Goal: Use online tool/utility: Utilize a website feature to perform a specific function

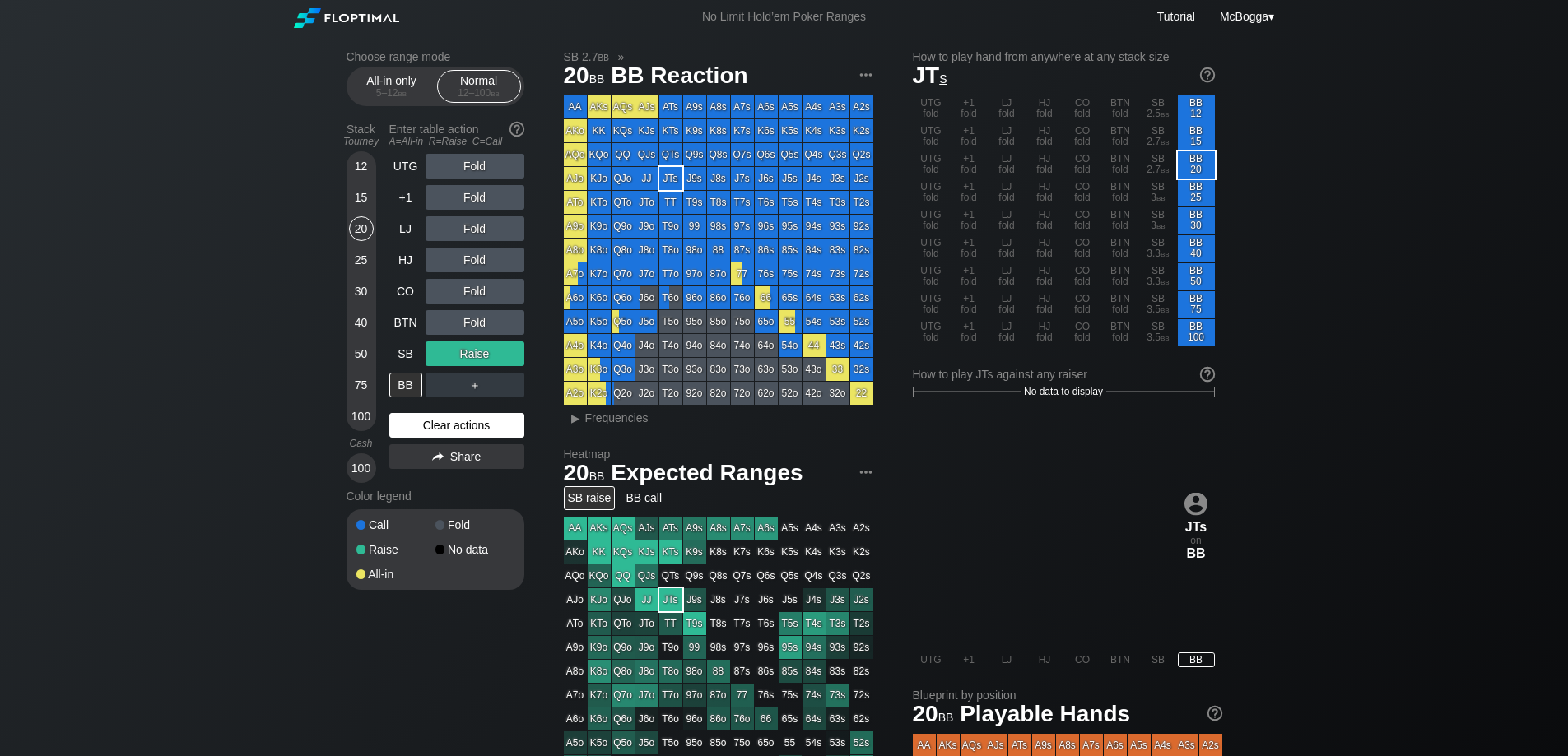
click at [456, 434] on div "Clear actions" at bounding box center [457, 426] width 135 height 25
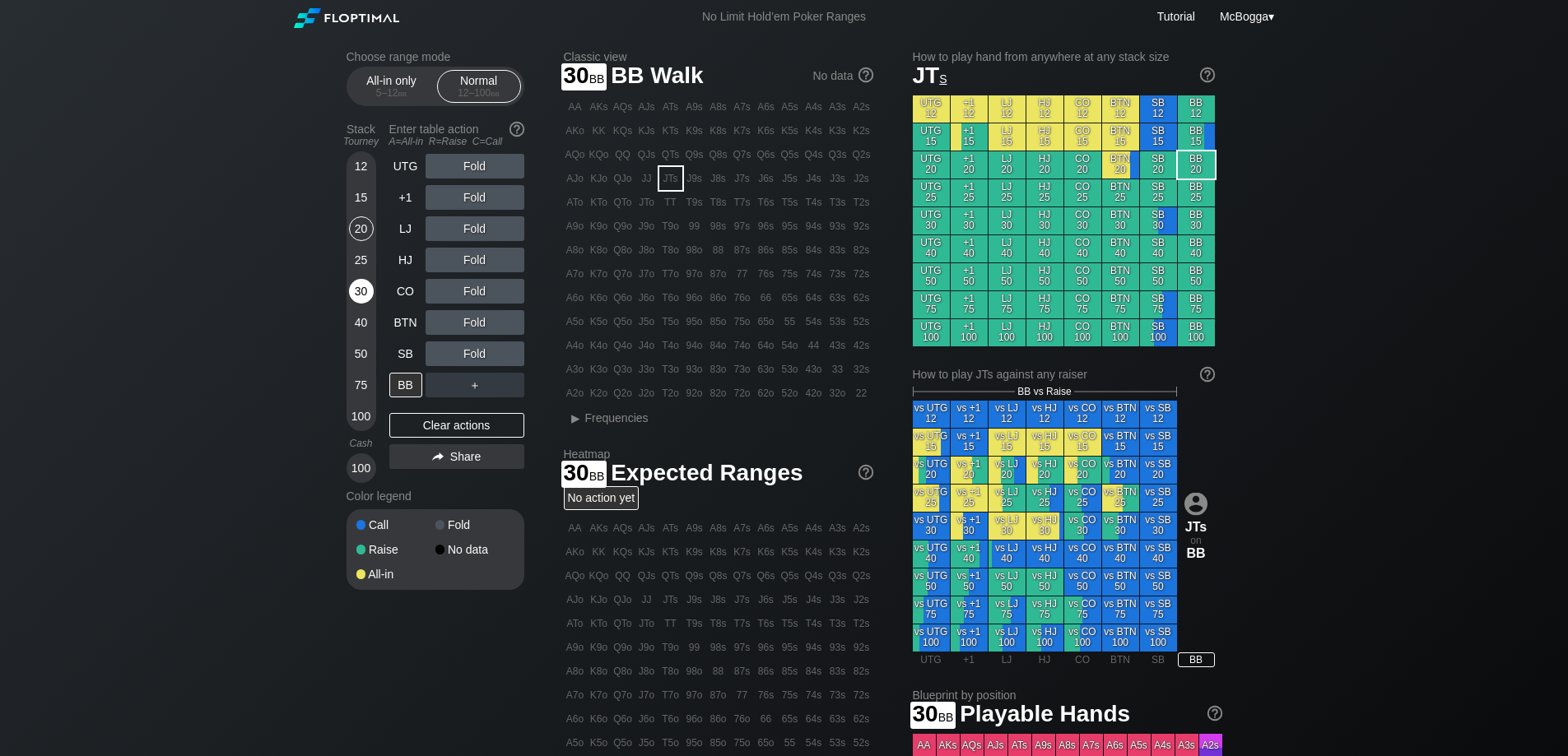
click at [356, 291] on div "30" at bounding box center [362, 291] width 25 height 25
click at [468, 226] on div "Fold" at bounding box center [475, 228] width 99 height 25
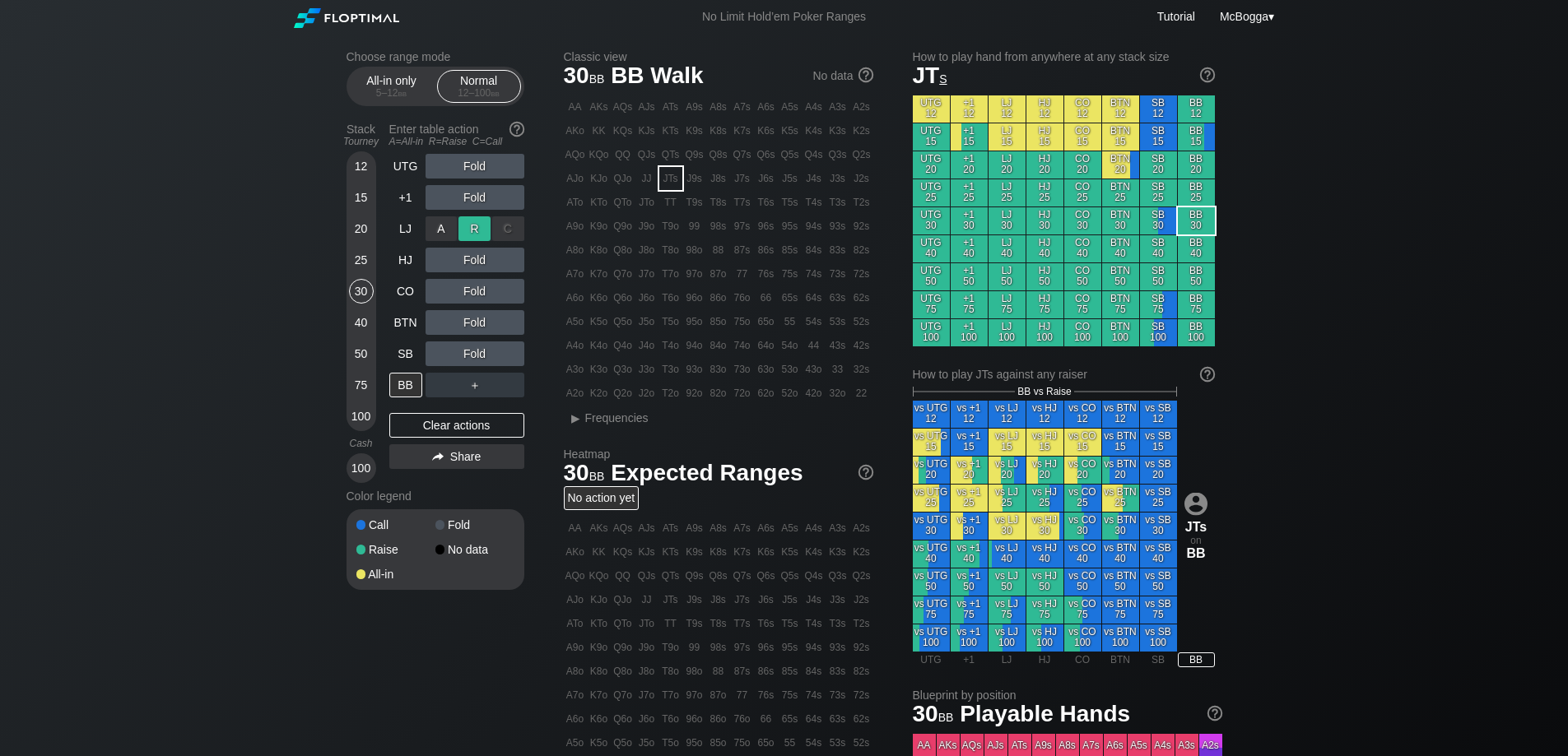
click at [470, 227] on div "R ✕" at bounding box center [475, 228] width 32 height 25
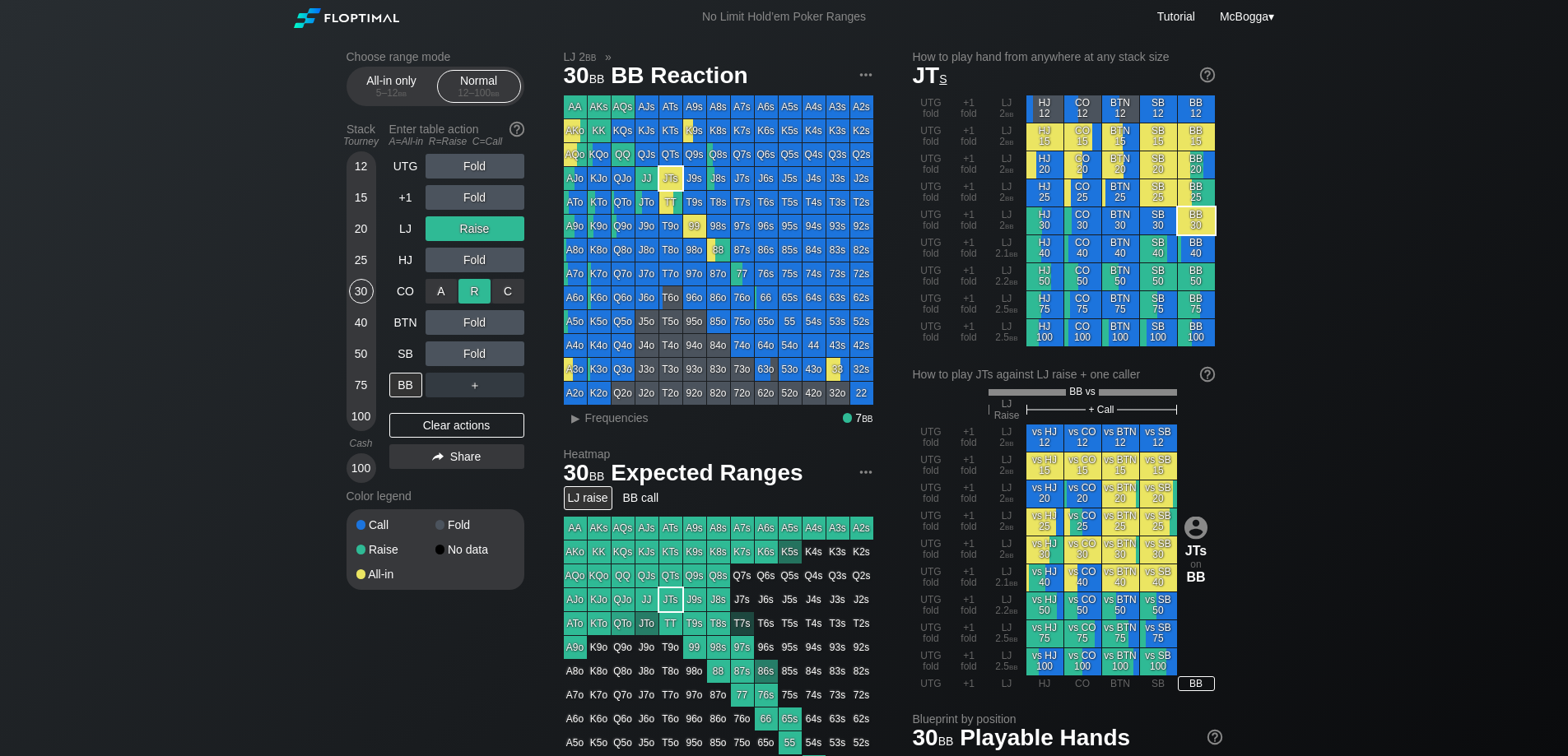
click at [468, 294] on div "R ✕" at bounding box center [475, 291] width 32 height 25
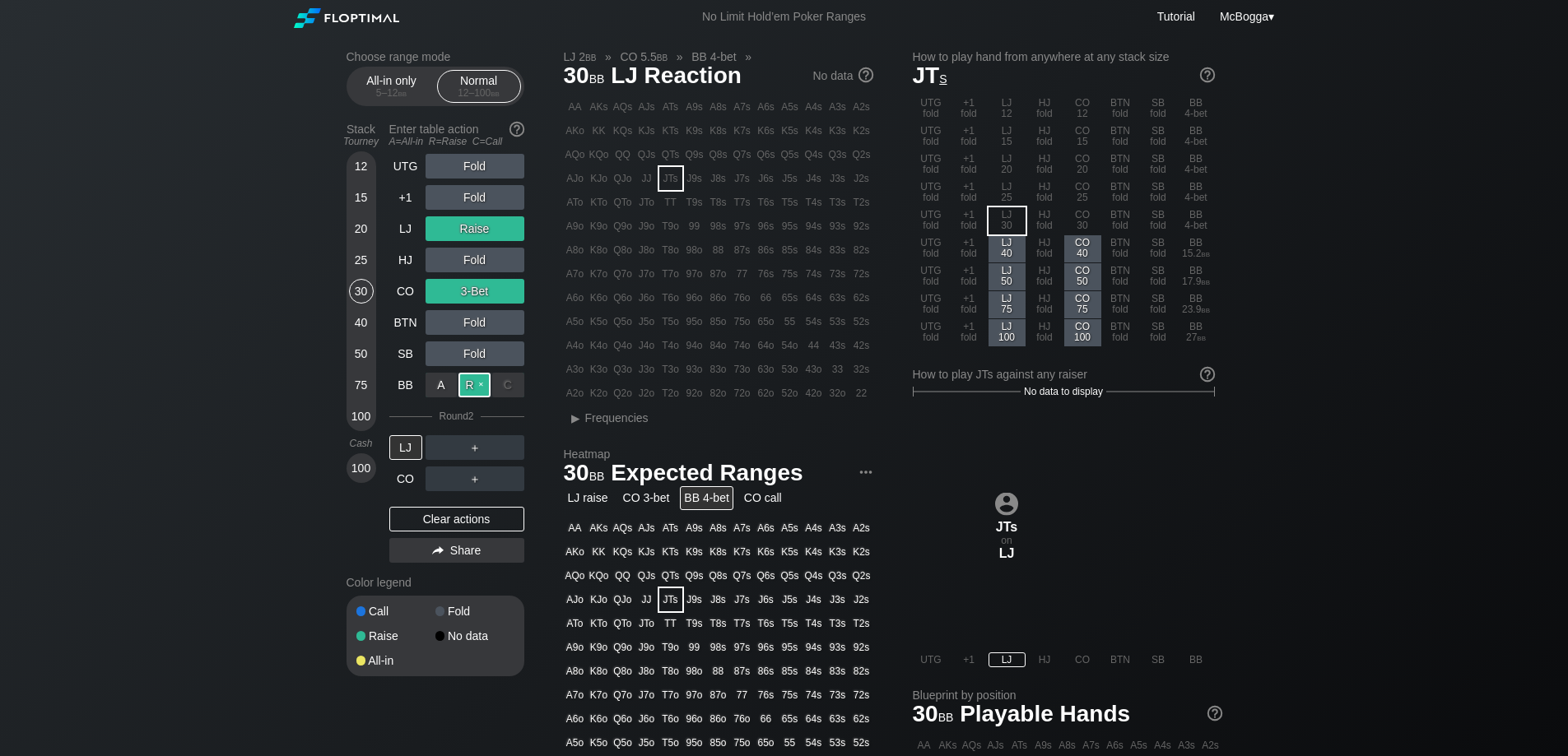
click at [474, 381] on div "R ✕" at bounding box center [475, 385] width 32 height 25
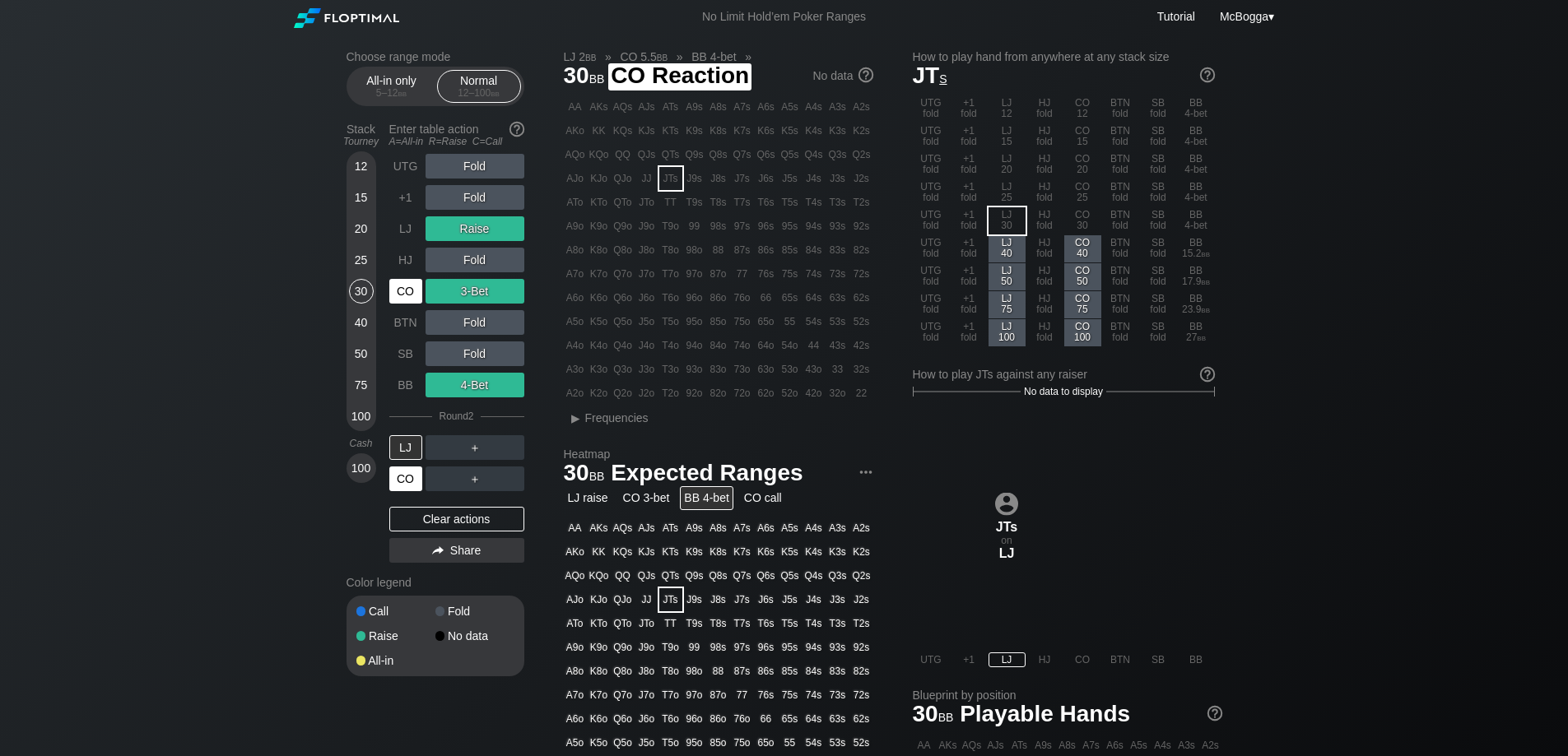
click at [408, 482] on div "CO" at bounding box center [405, 479] width 33 height 25
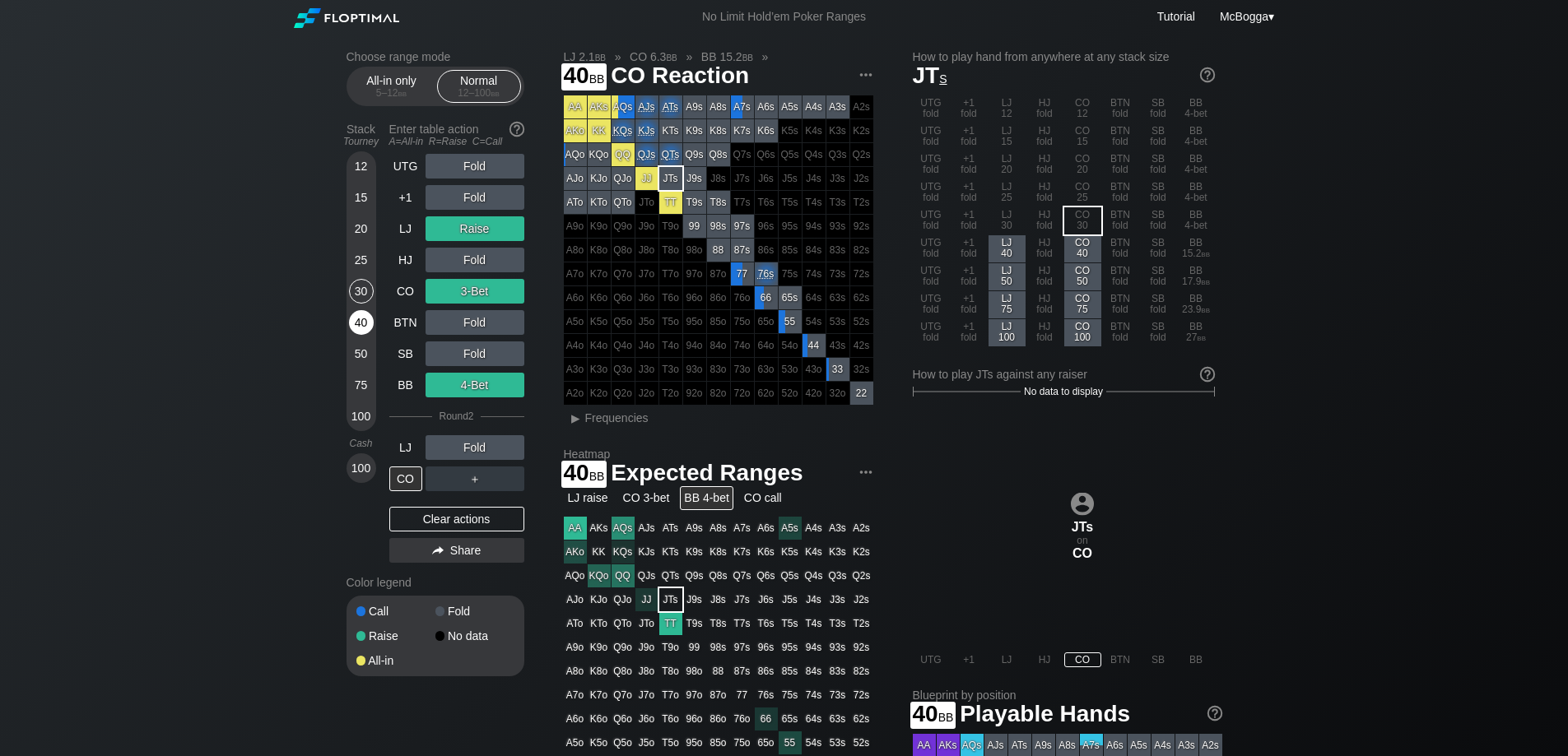
click at [352, 328] on div "40" at bounding box center [362, 322] width 25 height 25
drag, startPoint x: 486, startPoint y: 520, endPoint x: 470, endPoint y: 518, distance: 16.1
click at [486, 520] on div "Clear actions" at bounding box center [457, 519] width 135 height 25
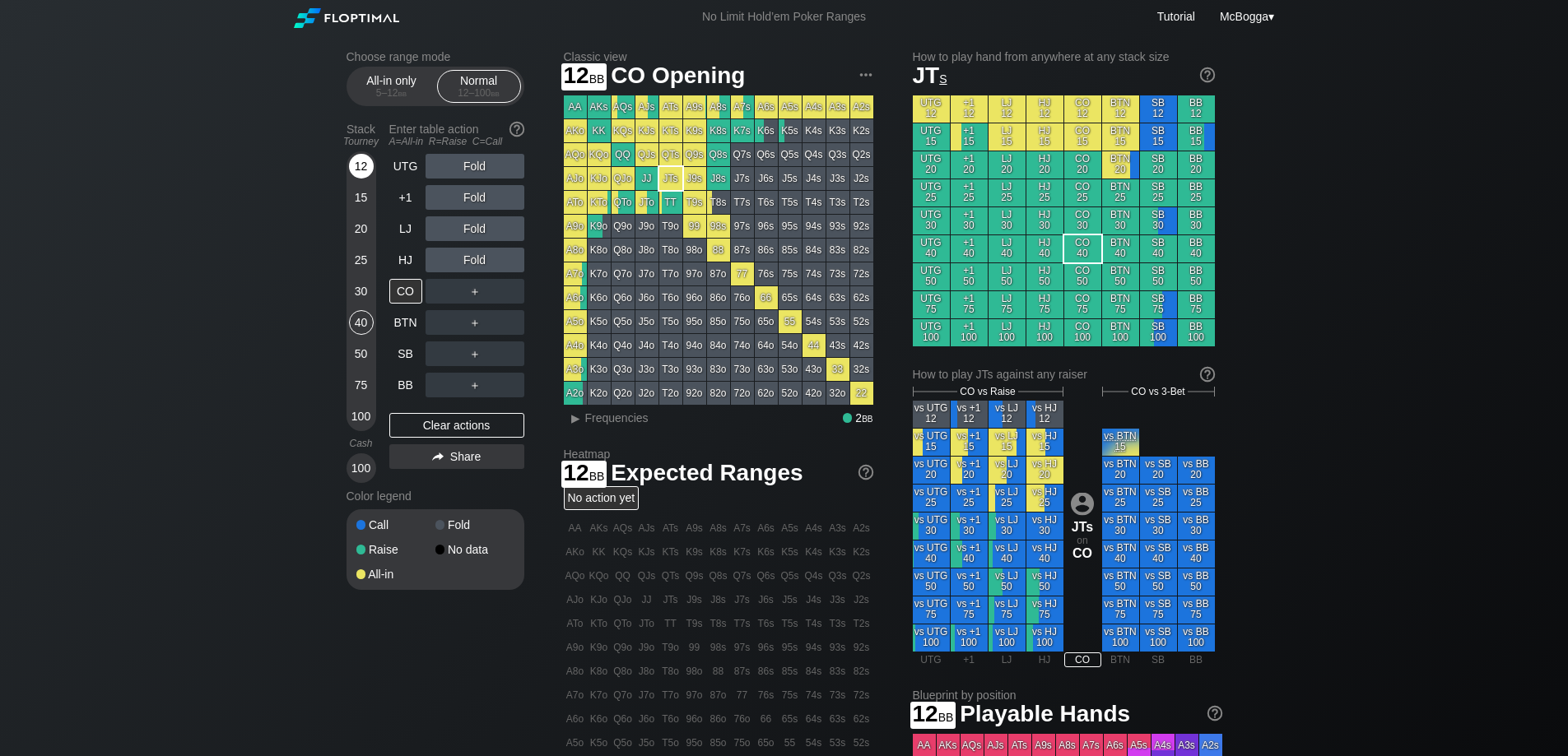
click at [356, 163] on div "12" at bounding box center [362, 166] width 25 height 25
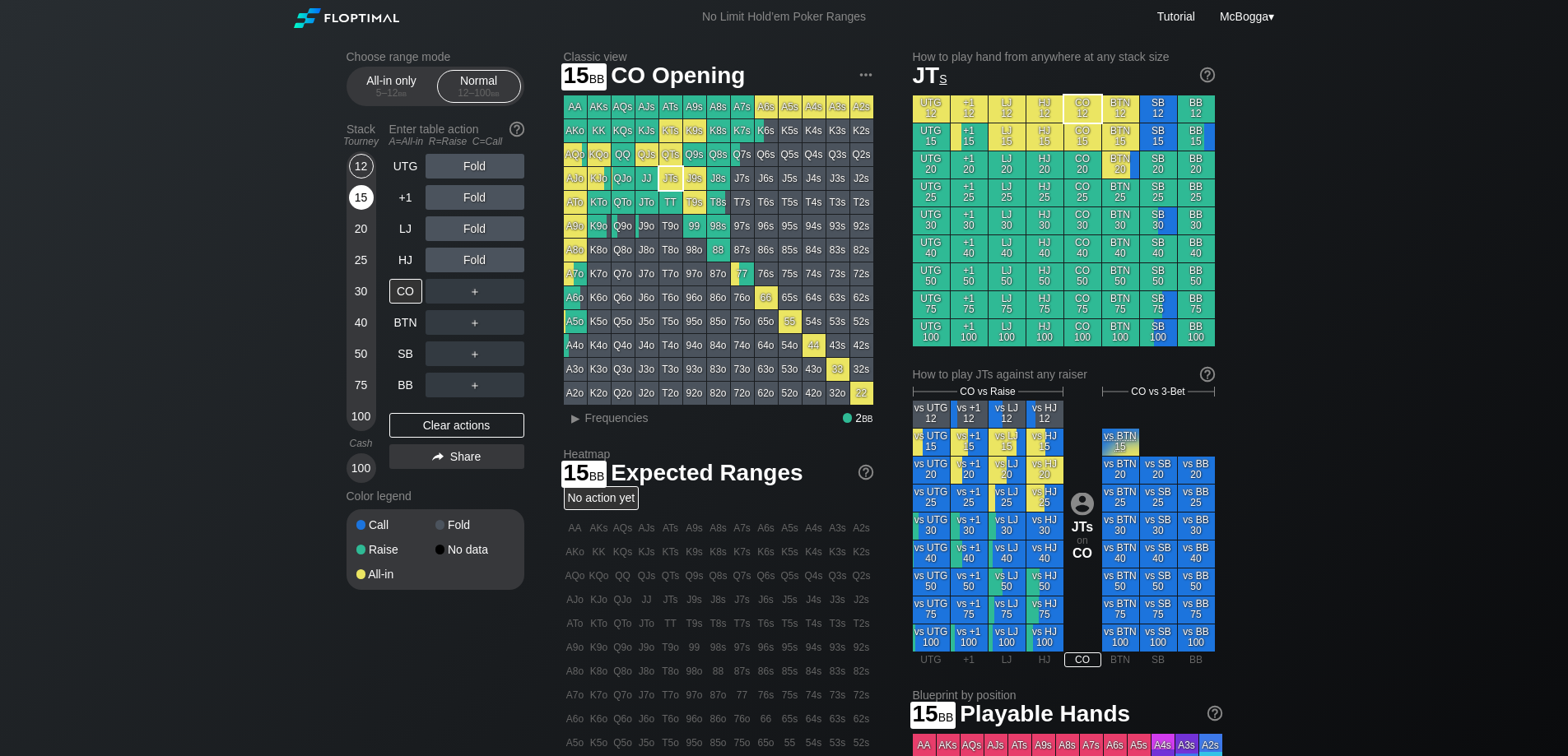
click at [356, 195] on div "15" at bounding box center [362, 197] width 25 height 25
click at [484, 283] on div "＋" at bounding box center [475, 291] width 99 height 25
click at [480, 285] on div "R ✕" at bounding box center [475, 291] width 32 height 25
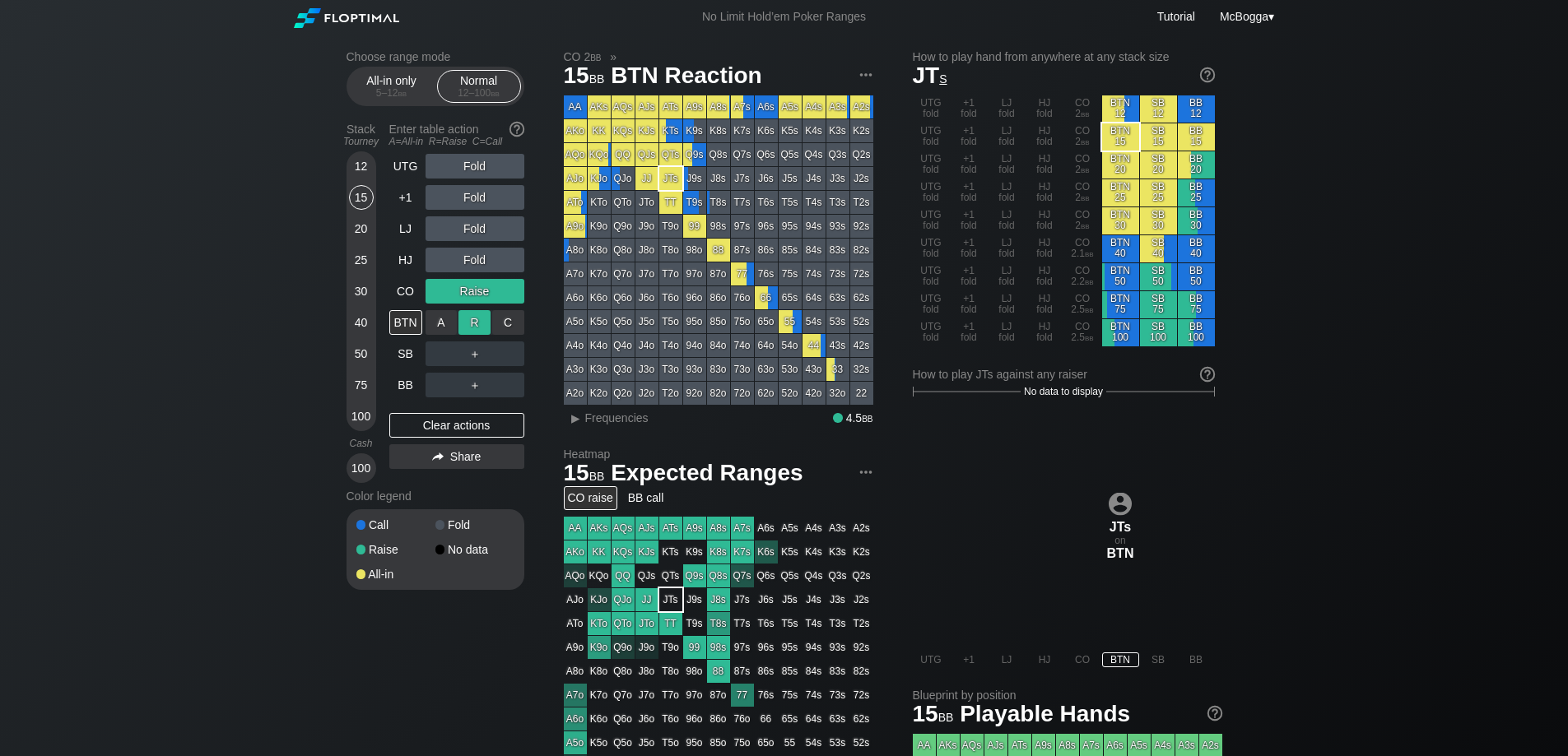
drag, startPoint x: 481, startPoint y: 326, endPoint x: 472, endPoint y: 325, distance: 9.1
click at [480, 326] on div "R ✕" at bounding box center [475, 322] width 32 height 25
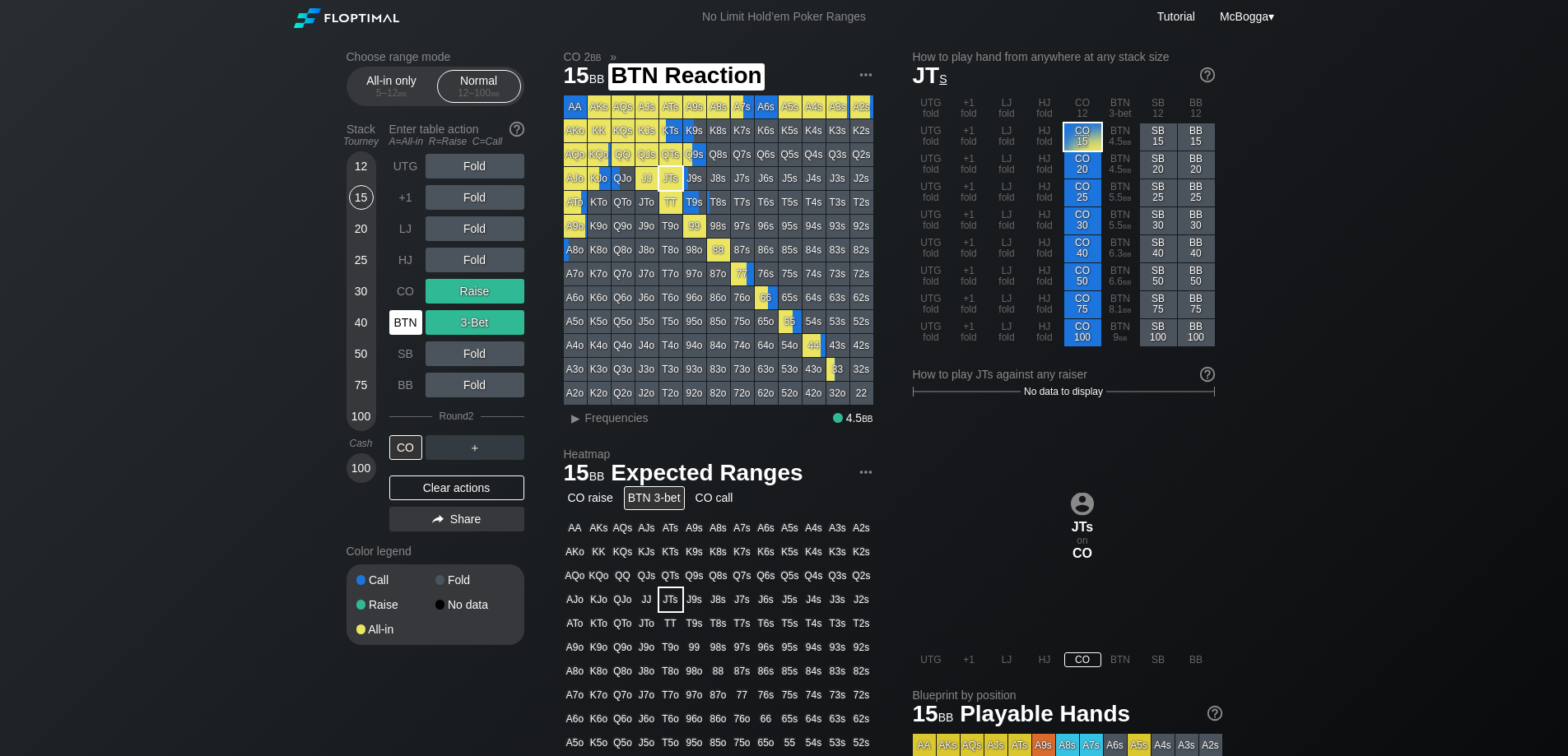
click at [408, 319] on div "BTN" at bounding box center [405, 322] width 33 height 25
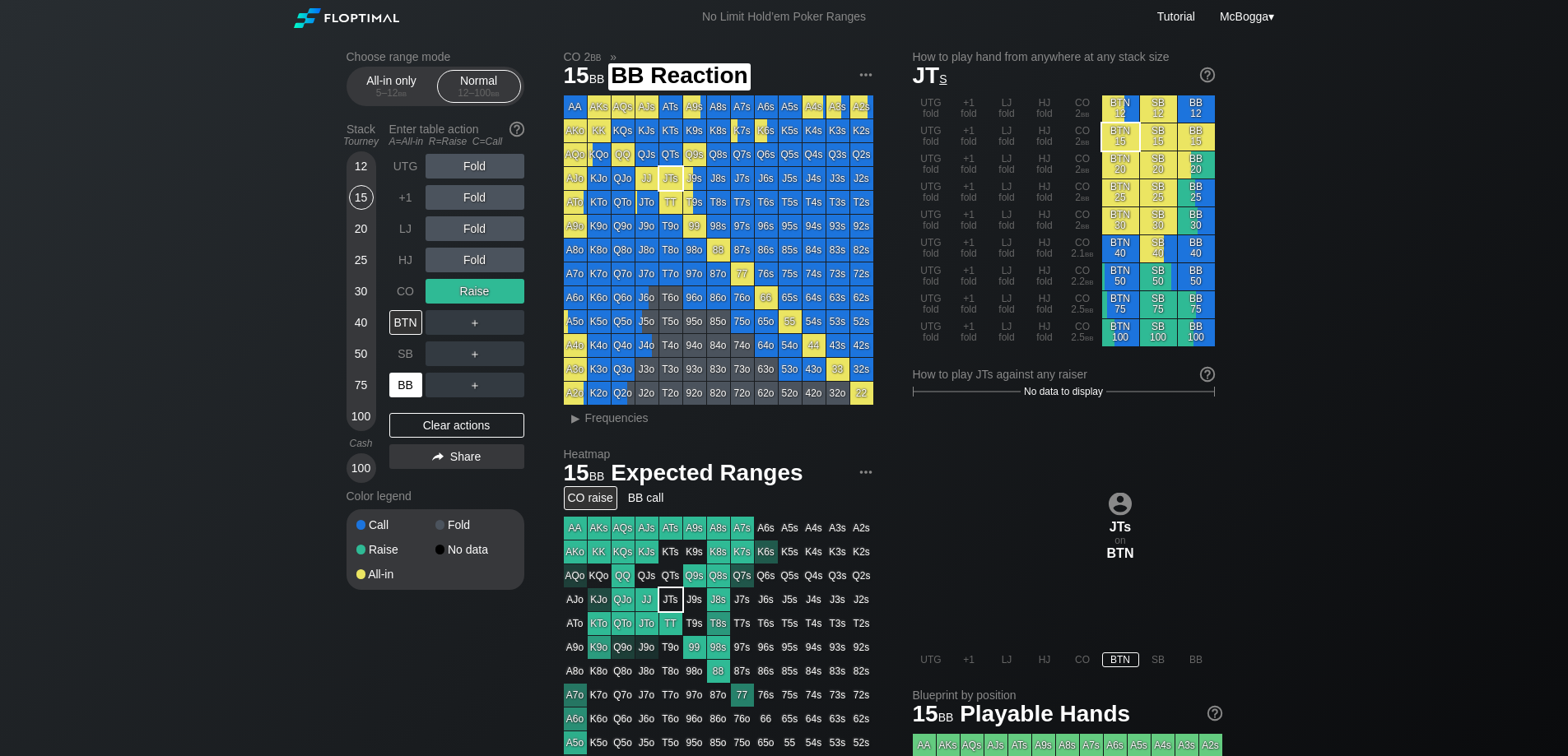
click at [410, 380] on div "BB" at bounding box center [405, 385] width 33 height 25
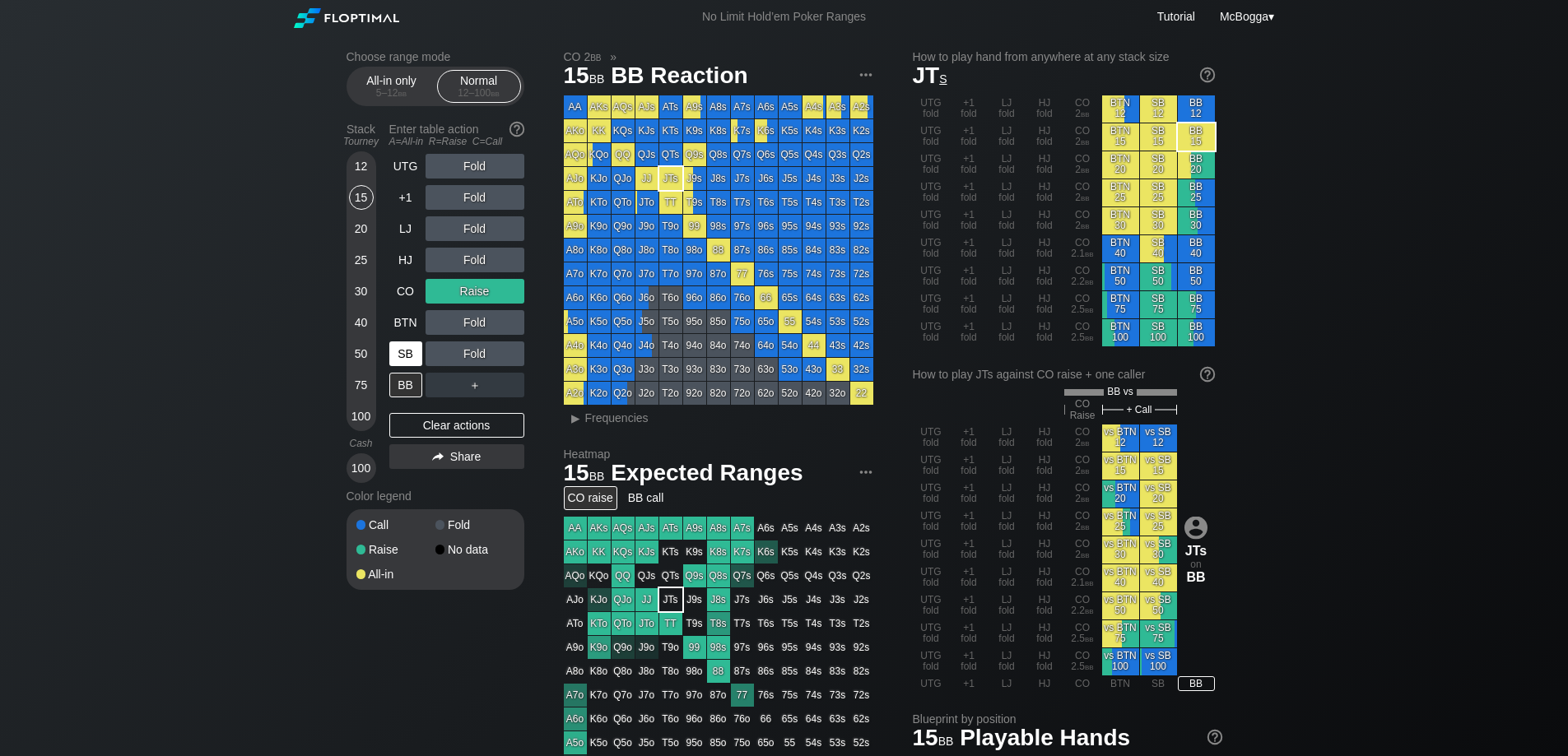
click at [406, 349] on div "SB" at bounding box center [405, 354] width 33 height 25
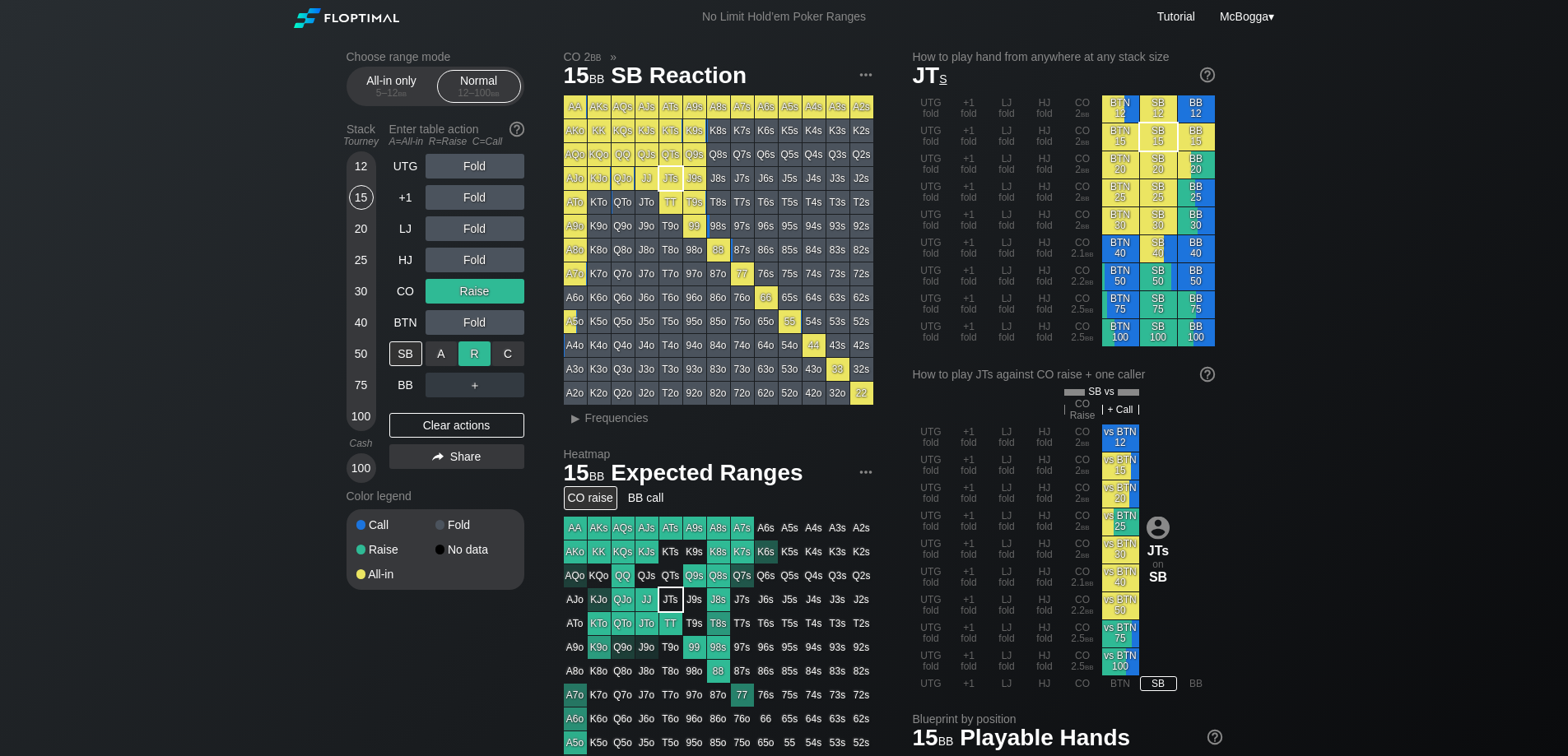
click at [467, 347] on div "R ✕" at bounding box center [475, 354] width 32 height 25
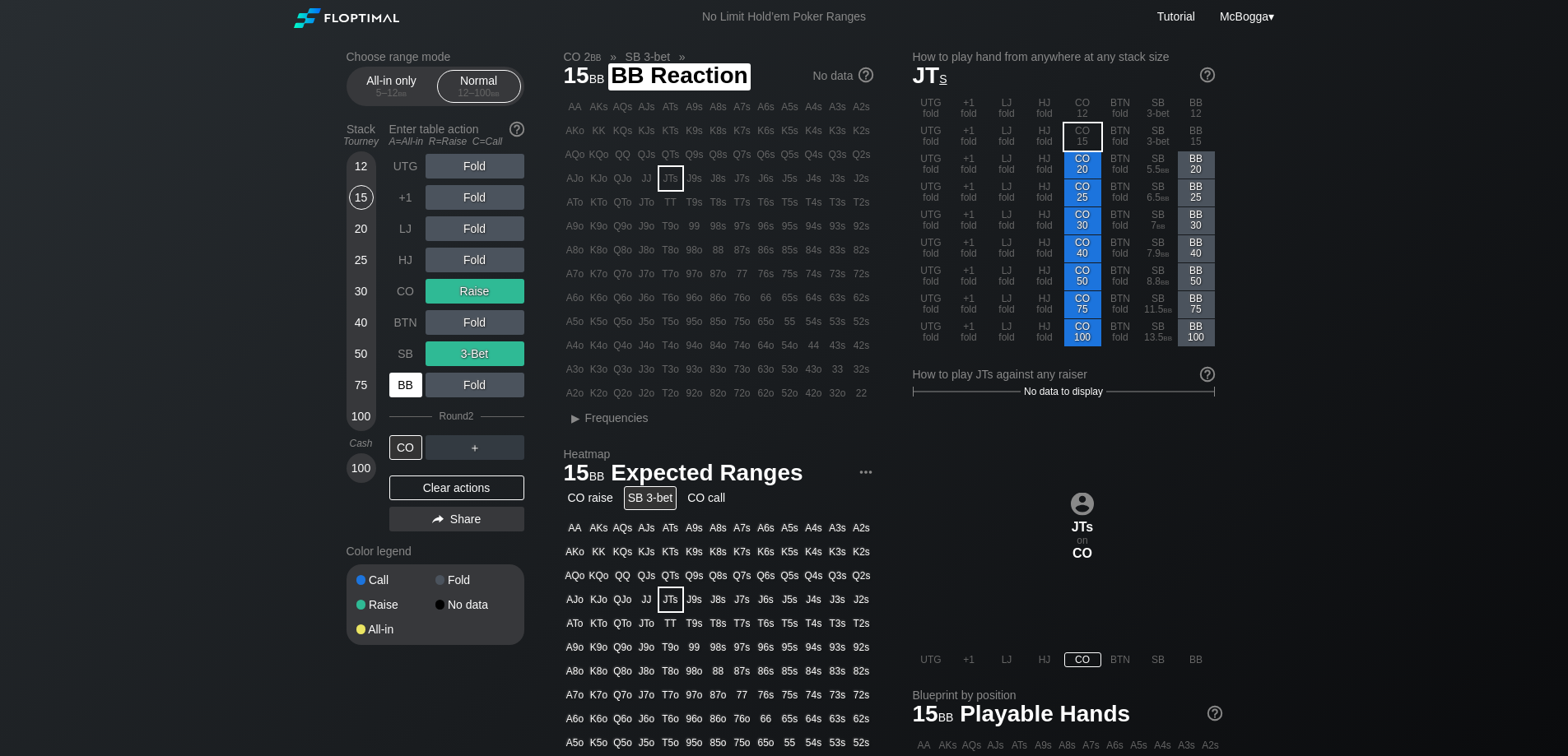
click at [421, 388] on div "BB" at bounding box center [405, 385] width 33 height 25
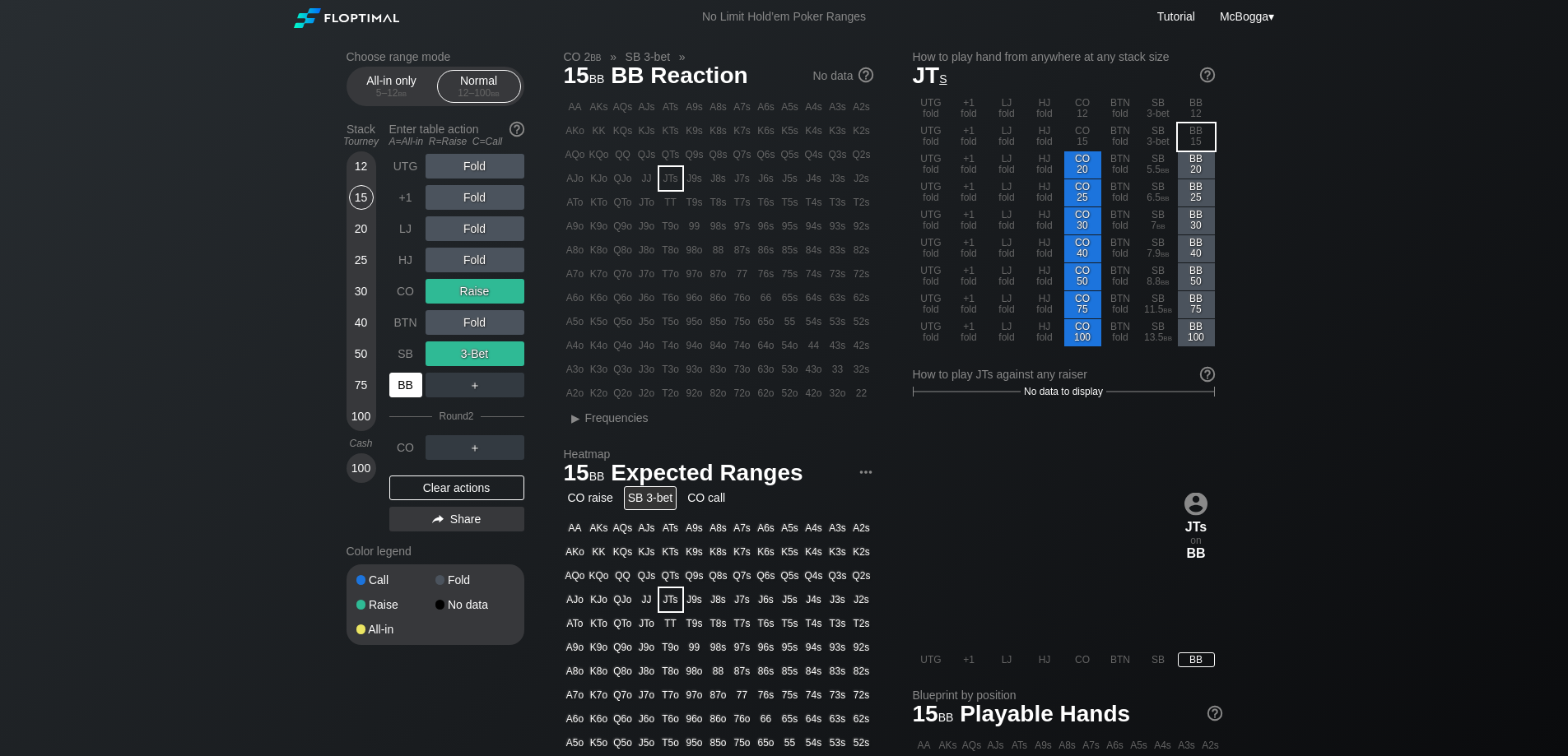
click at [404, 377] on div "BB" at bounding box center [405, 385] width 33 height 25
click at [465, 472] on div "UTG Fold +1 Fold LJ Fold HJ Fold CO Raise BTN Fold SB 3-Bet BB ＋ Round 2 CO ＋ C…" at bounding box center [457, 346] width 135 height 384
click at [467, 481] on div "Clear actions" at bounding box center [457, 488] width 135 height 25
